Goal: Check status: Check status

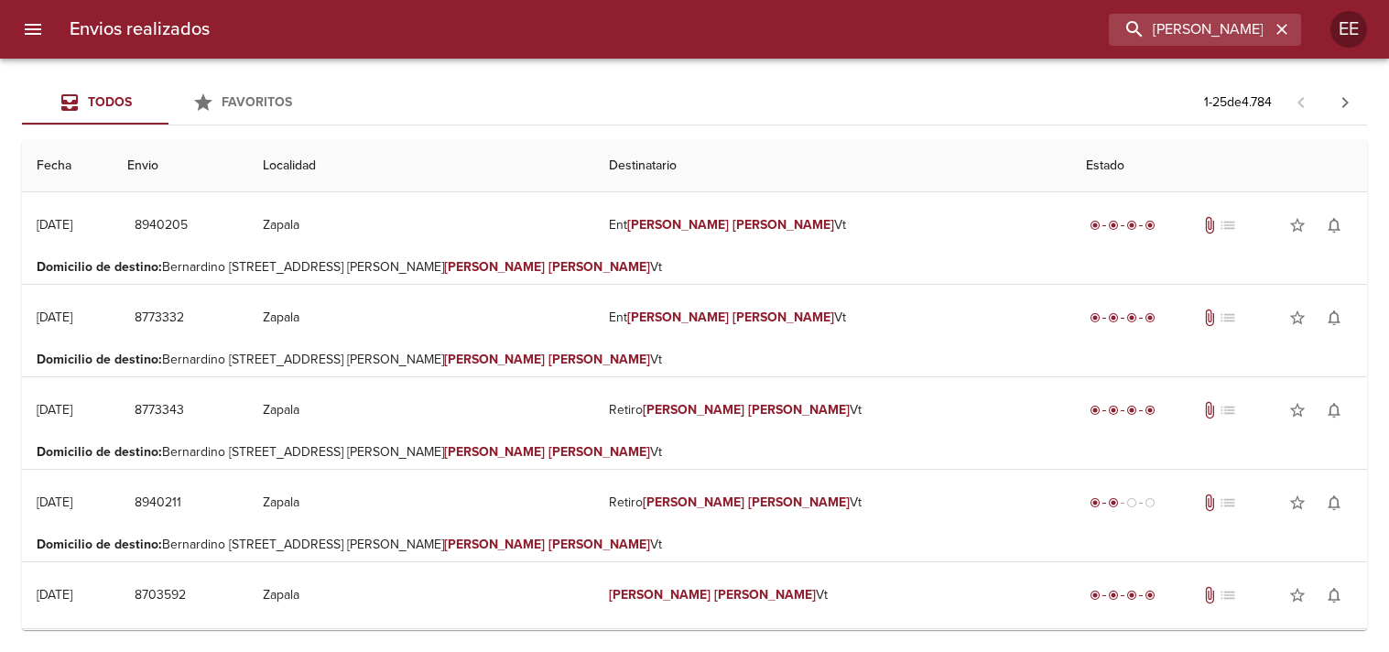
click at [1165, 33] on input "[PERSON_NAME]" at bounding box center [1189, 30] width 161 height 32
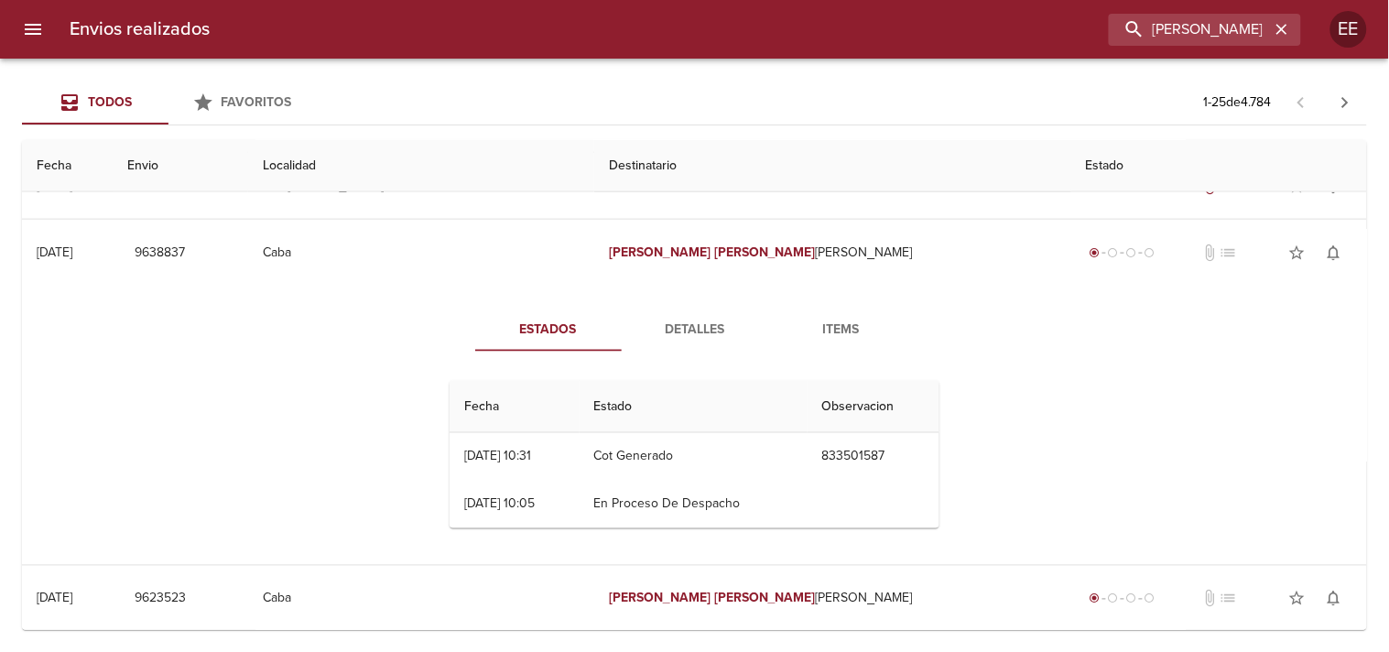
click at [1165, 33] on input "[PERSON_NAME]" at bounding box center [1189, 30] width 161 height 32
type input "[PERSON_NAME]"
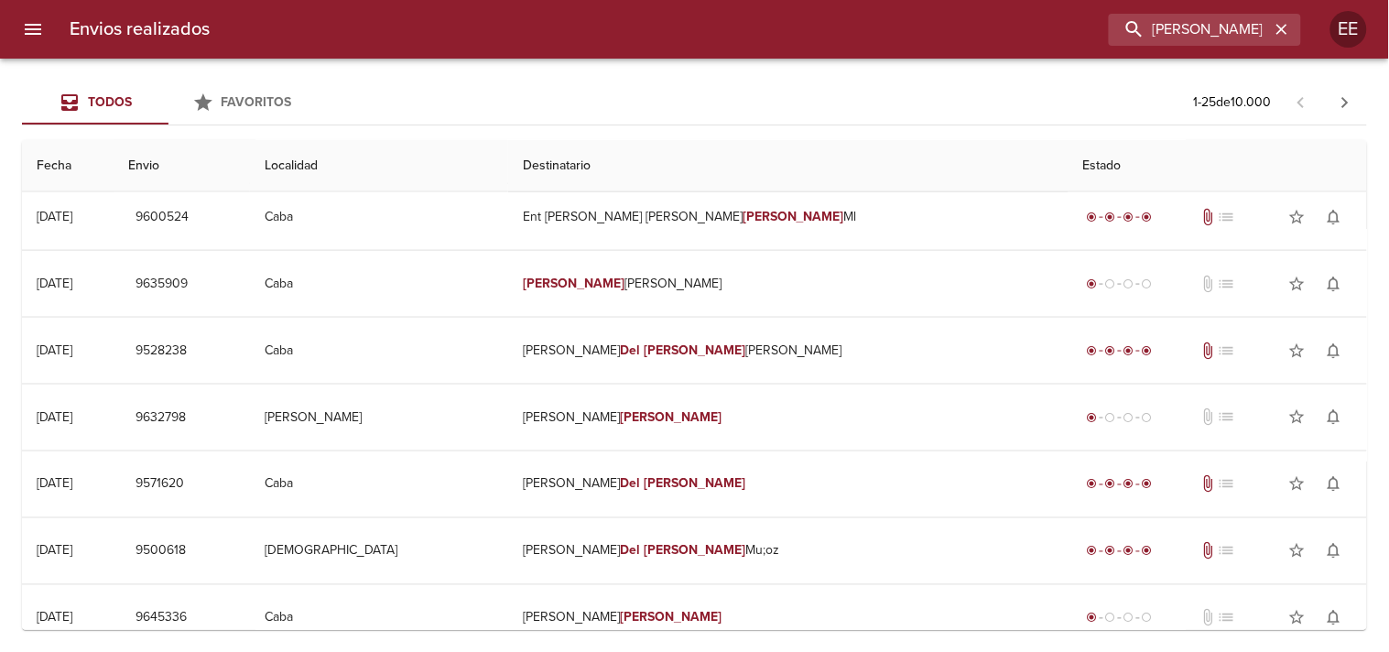
scroll to position [0, 0]
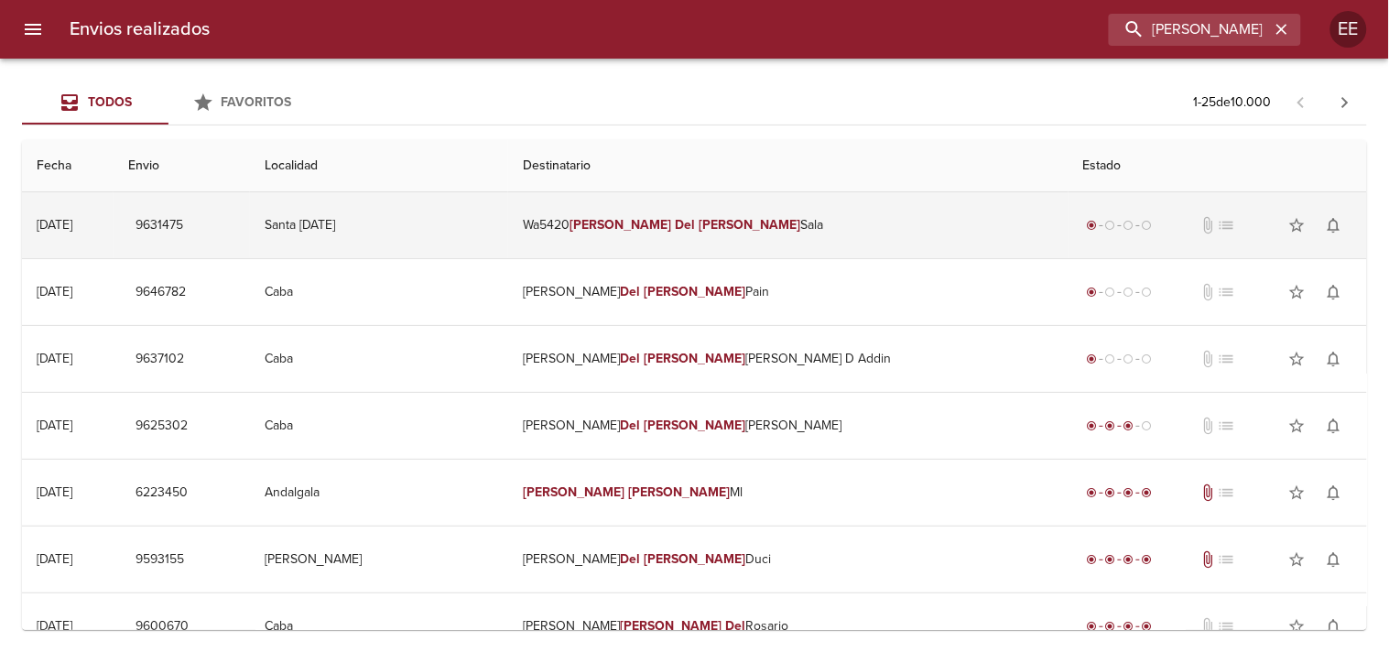
click at [811, 205] on td "Wa5420 [PERSON_NAME]" at bounding box center [787, 225] width 559 height 66
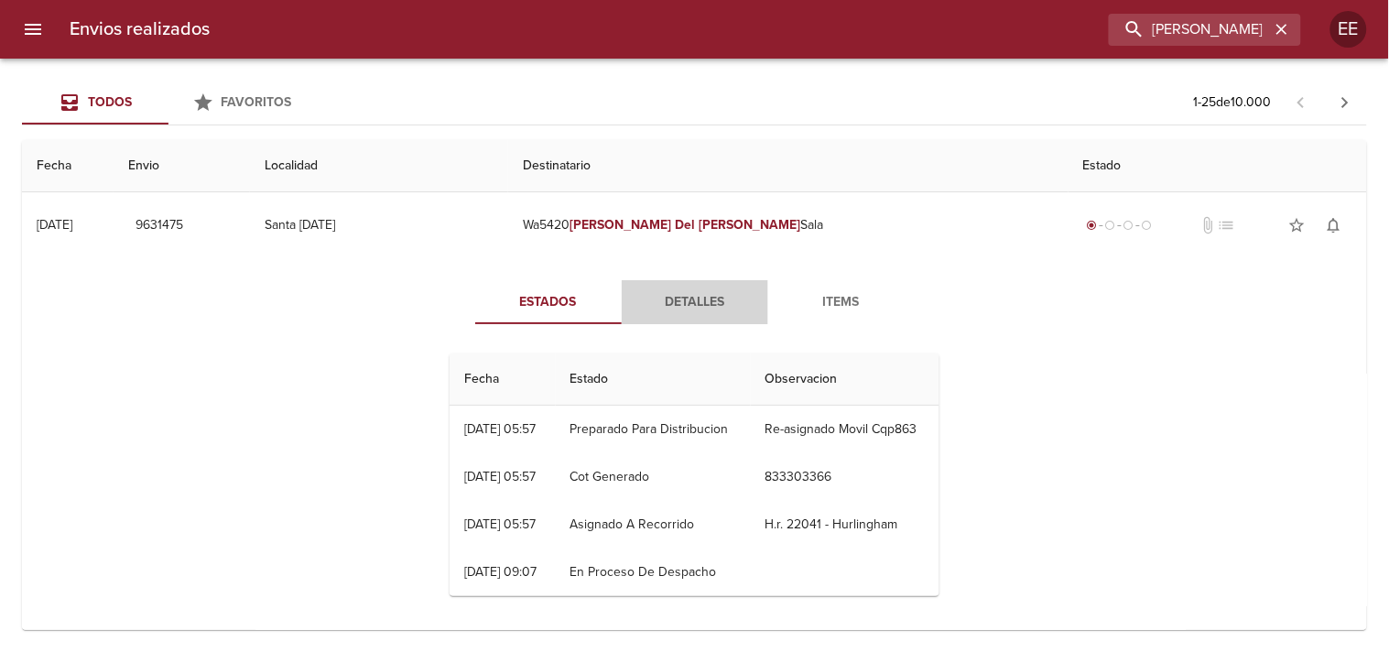
click at [677, 307] on span "Detalles" at bounding box center [695, 302] width 125 height 23
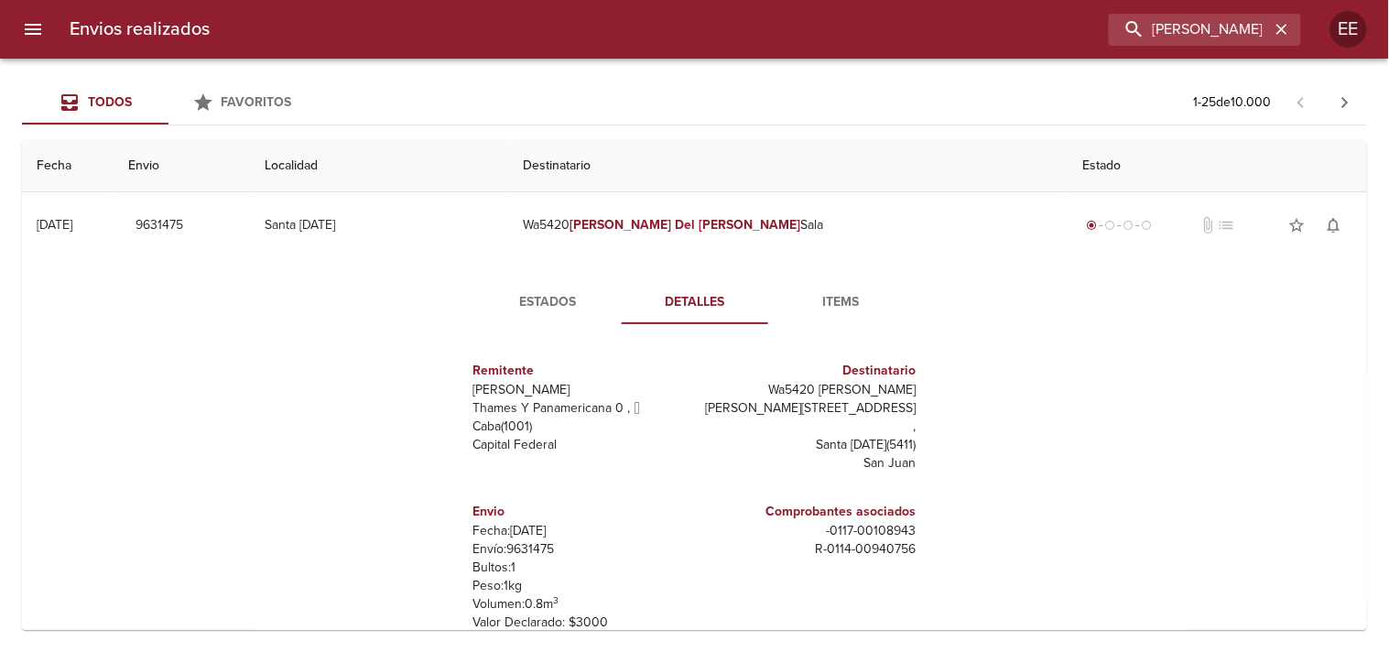
click at [493, 551] on p "Envío: 9631475" at bounding box center [580, 549] width 214 height 18
click at [510, 542] on p "Envío: 9631475" at bounding box center [580, 549] width 214 height 18
copy p "9631475"
